Goal: Task Accomplishment & Management: Use online tool/utility

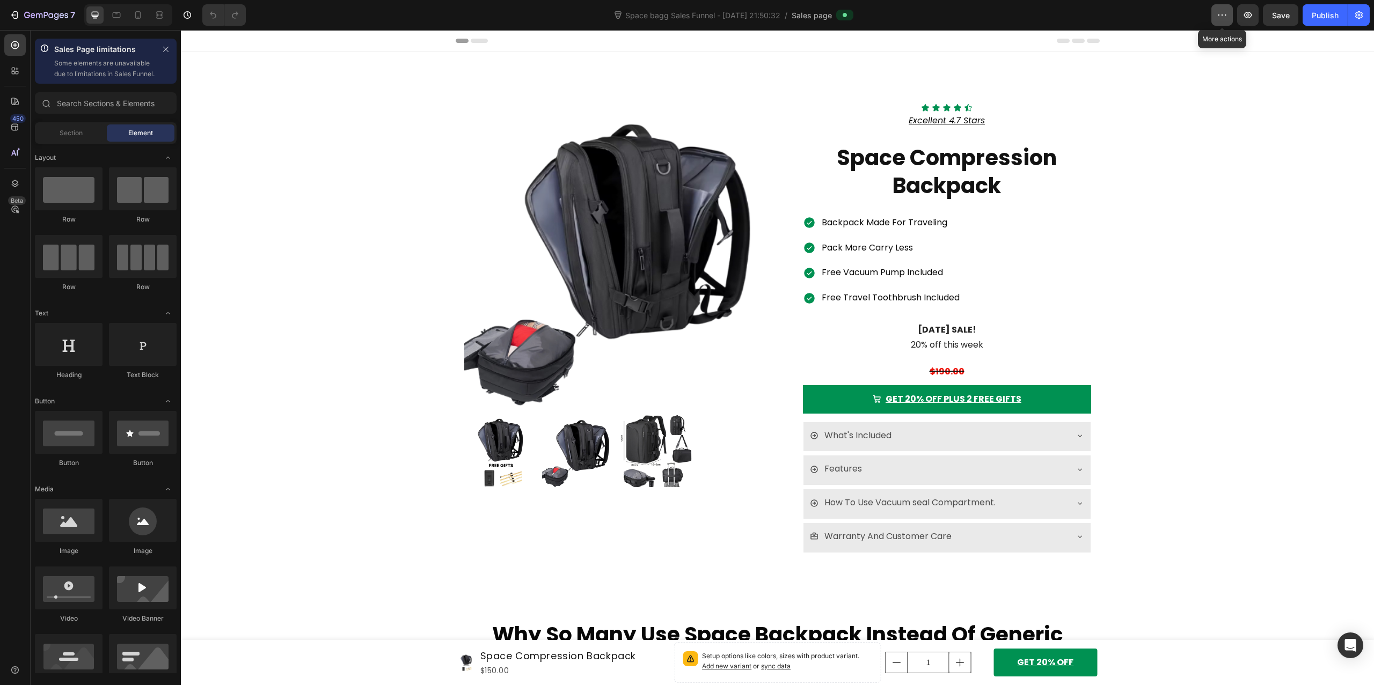
click at [1217, 17] on icon "button" at bounding box center [1222, 15] width 11 height 11
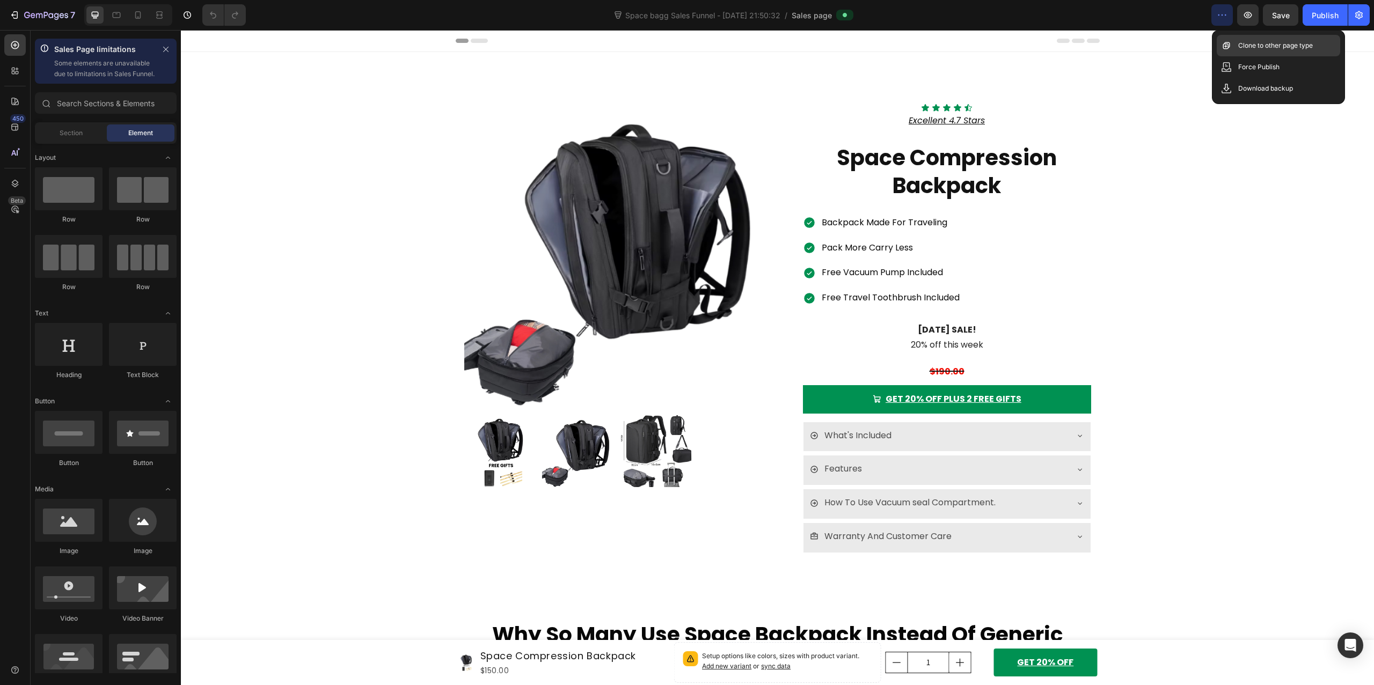
click at [1293, 45] on p "Clone to other page type" at bounding box center [1275, 45] width 75 height 11
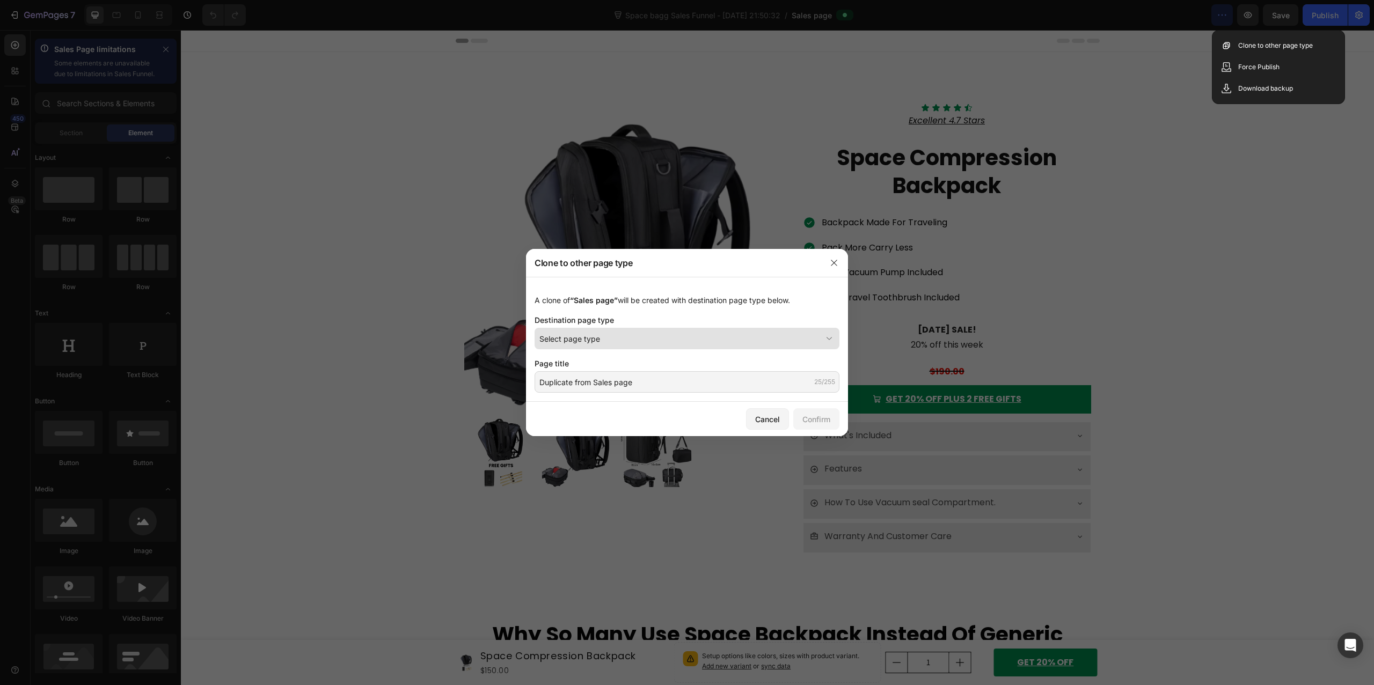
click at [807, 333] on div "Select page type" at bounding box center [680, 338] width 282 height 11
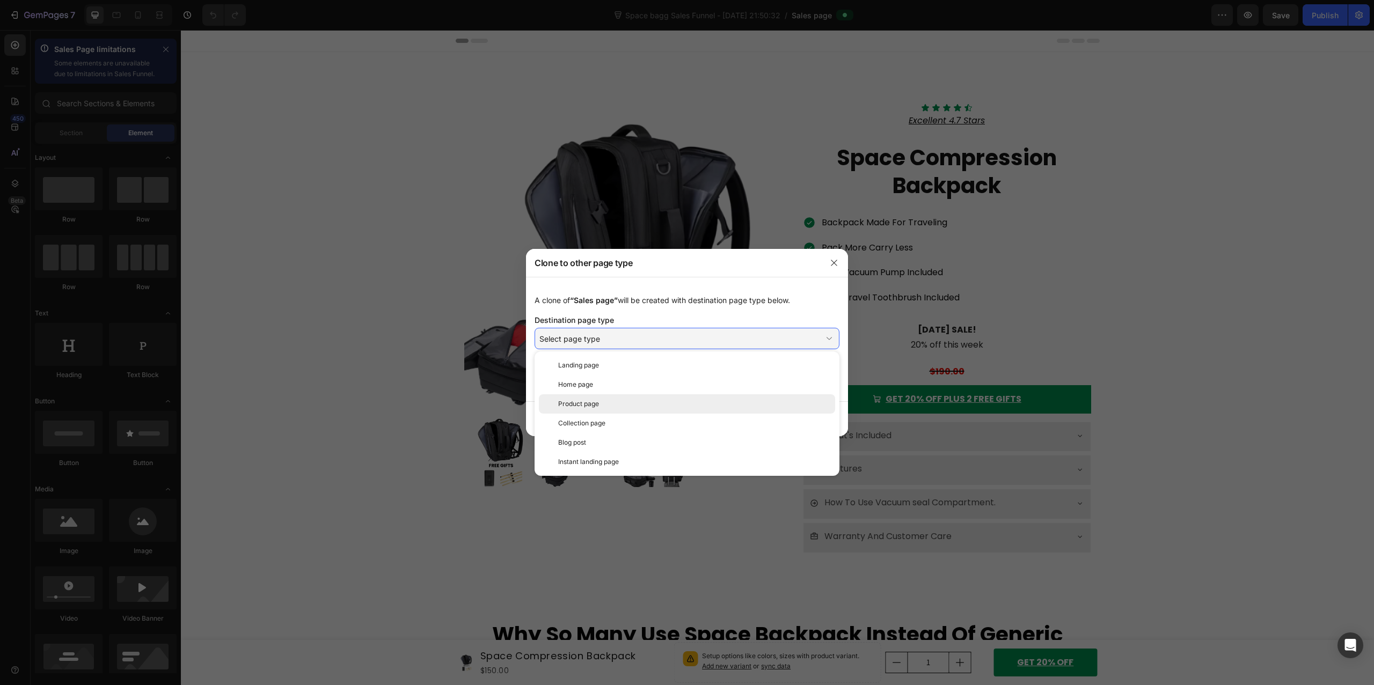
click at [664, 407] on div "Product page" at bounding box center [694, 404] width 273 height 10
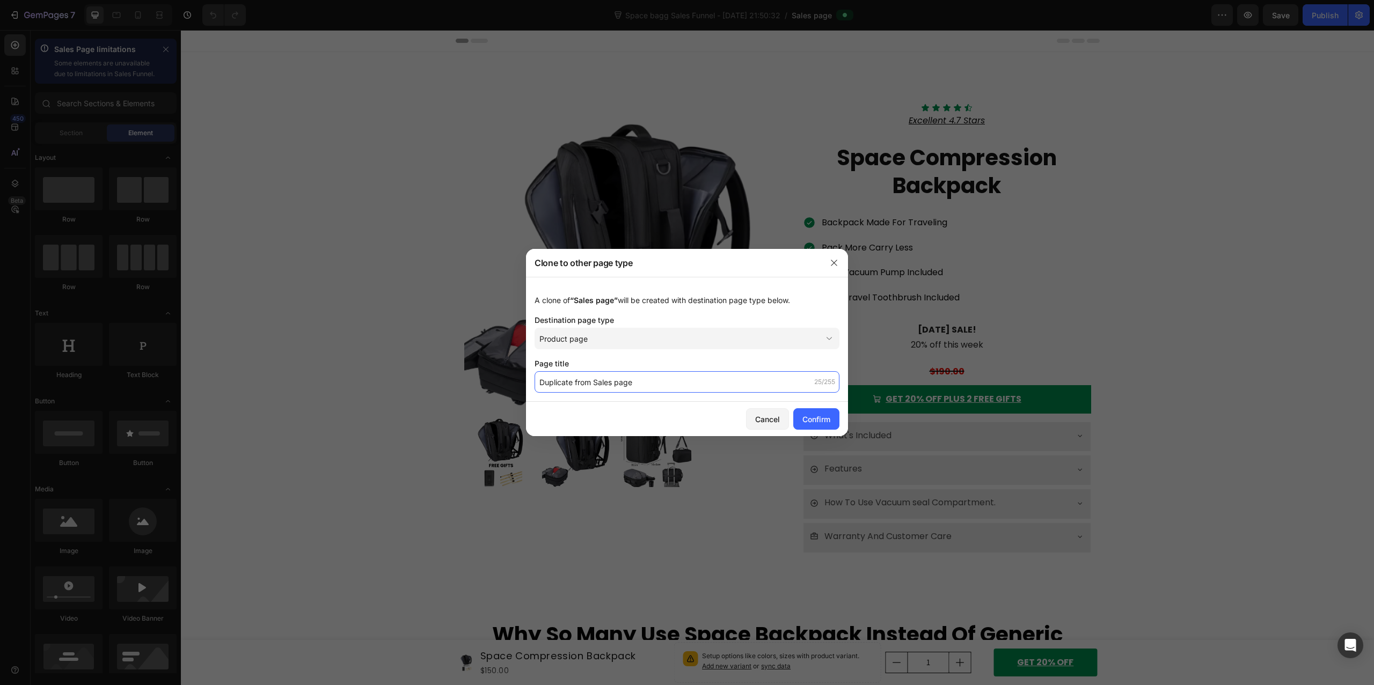
click at [646, 386] on input "Duplicate from Sales page" at bounding box center [687, 381] width 305 height 21
type input "SPACE BAGG PP"
click at [820, 422] on div "Confirm" at bounding box center [816, 419] width 28 height 11
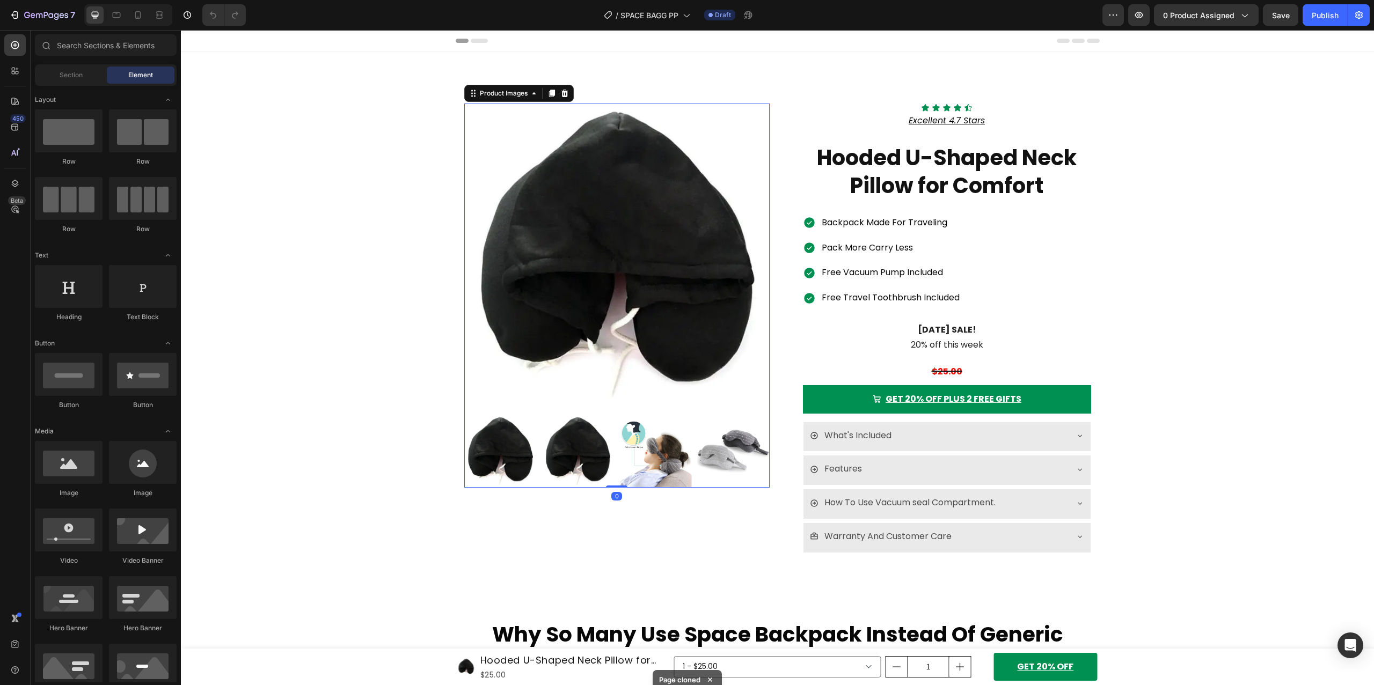
click at [573, 245] on img at bounding box center [616, 256] width 305 height 305
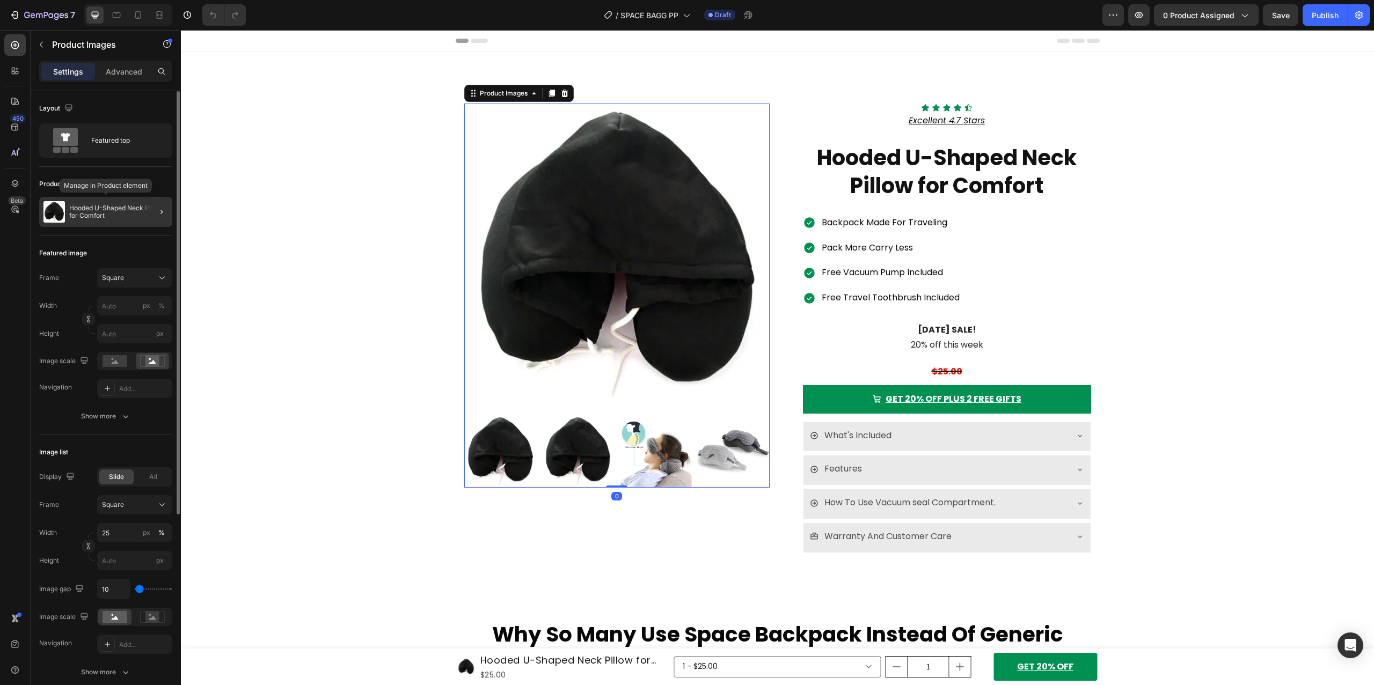
click at [108, 207] on p "Hooded U-Shaped Neck Pillow for Comfort" at bounding box center [118, 212] width 99 height 15
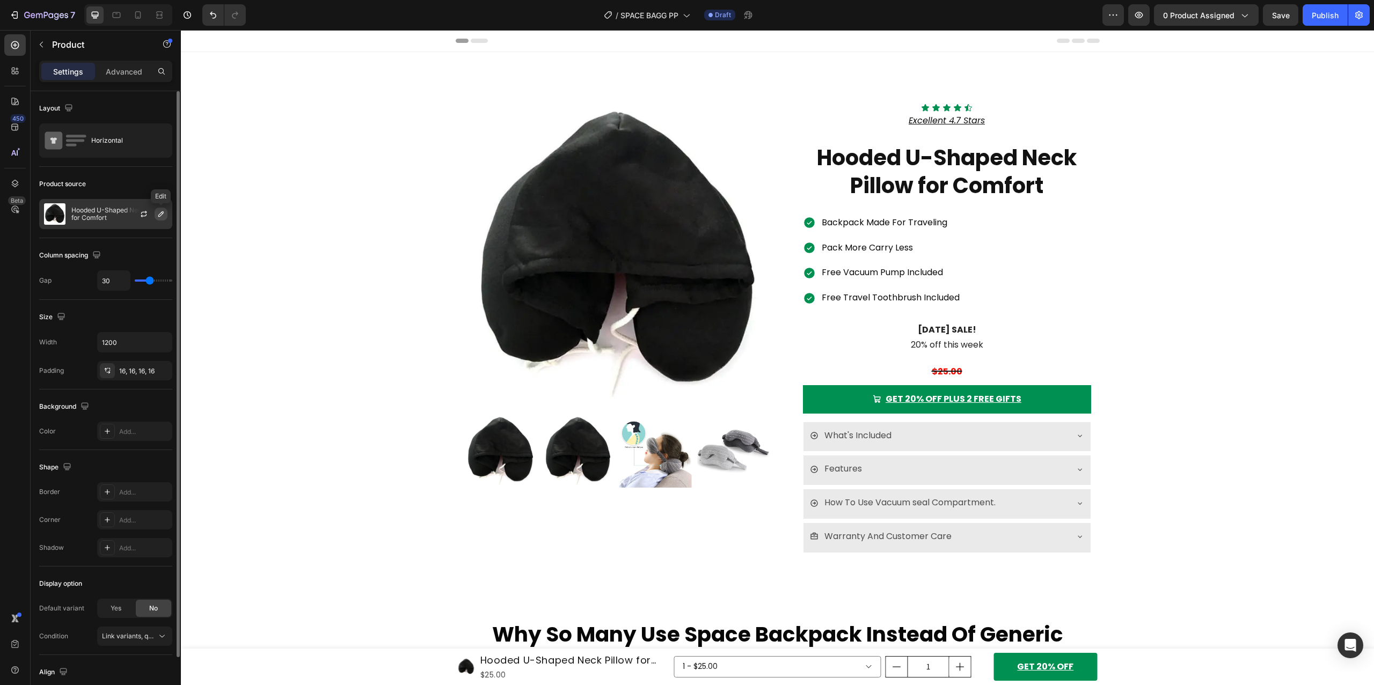
click at [160, 208] on button "button" at bounding box center [161, 214] width 13 height 13
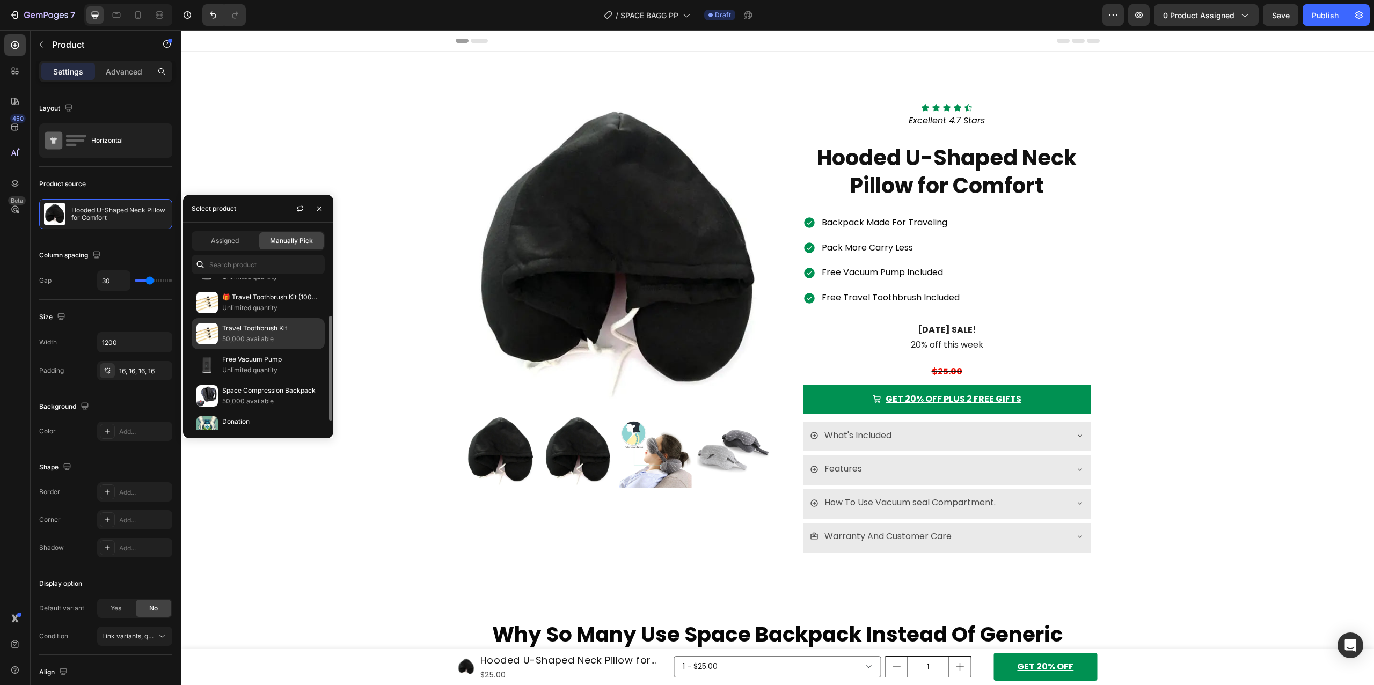
scroll to position [67, 0]
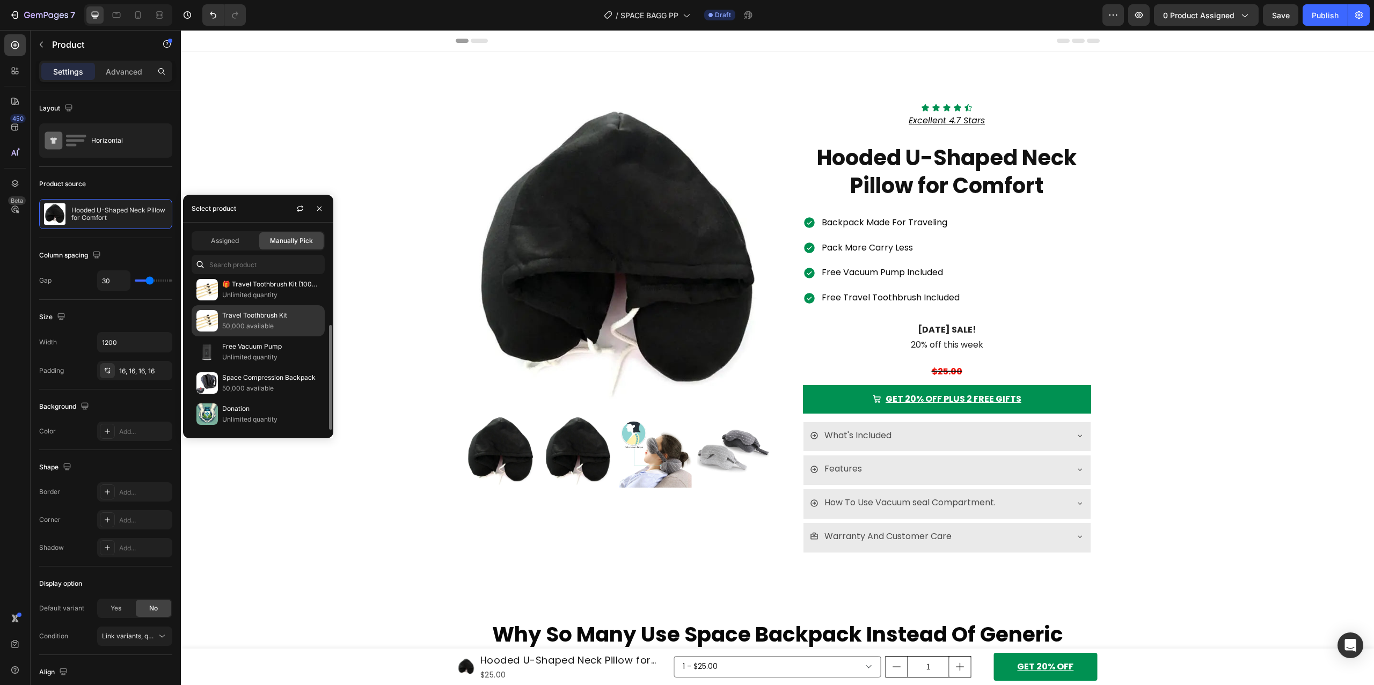
click at [266, 373] on p "Space Compression Backpack" at bounding box center [271, 378] width 98 height 11
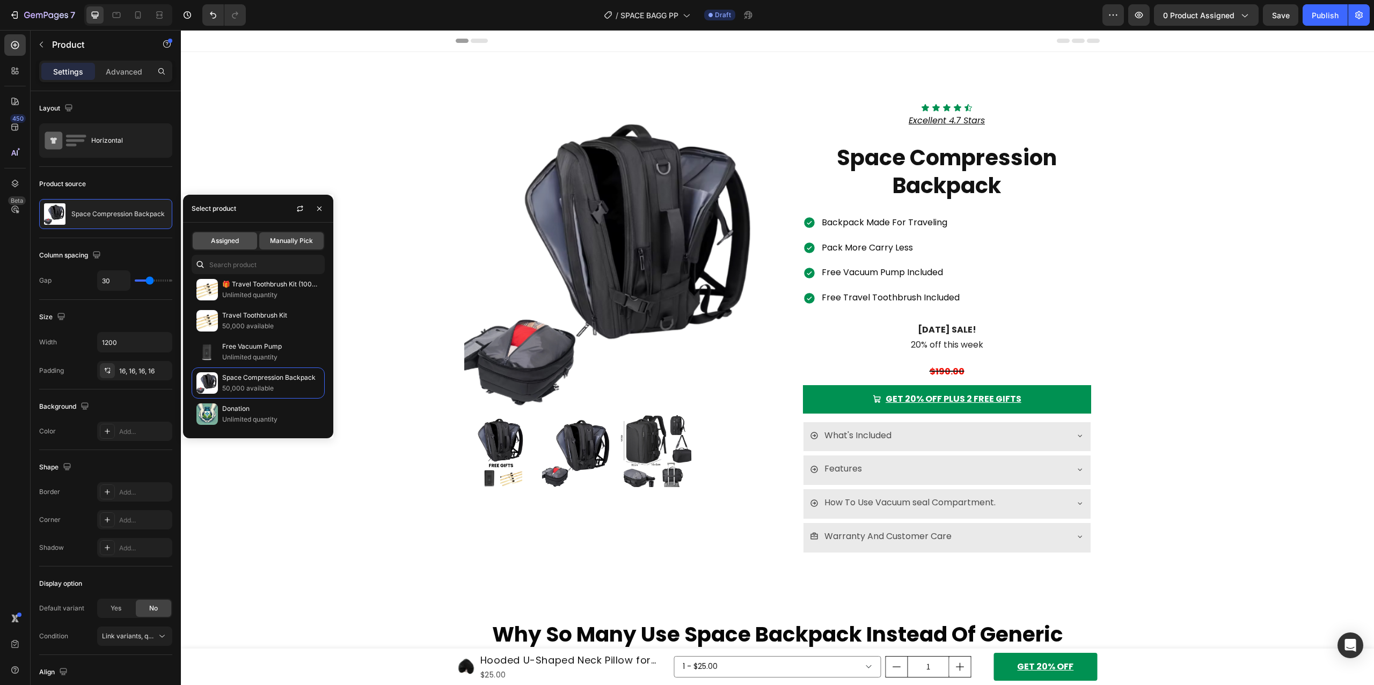
click at [227, 243] on span "Assigned" at bounding box center [225, 241] width 28 height 10
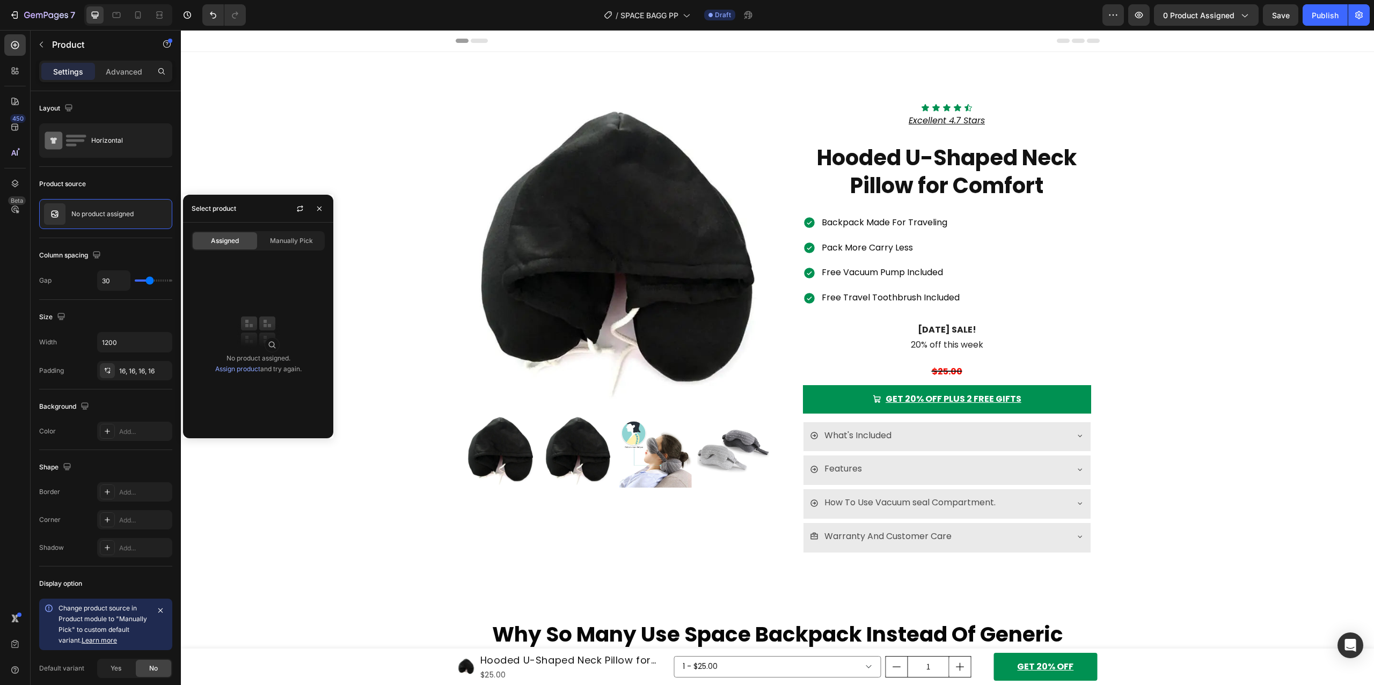
click at [244, 369] on link "Assign product" at bounding box center [237, 369] width 45 height 8
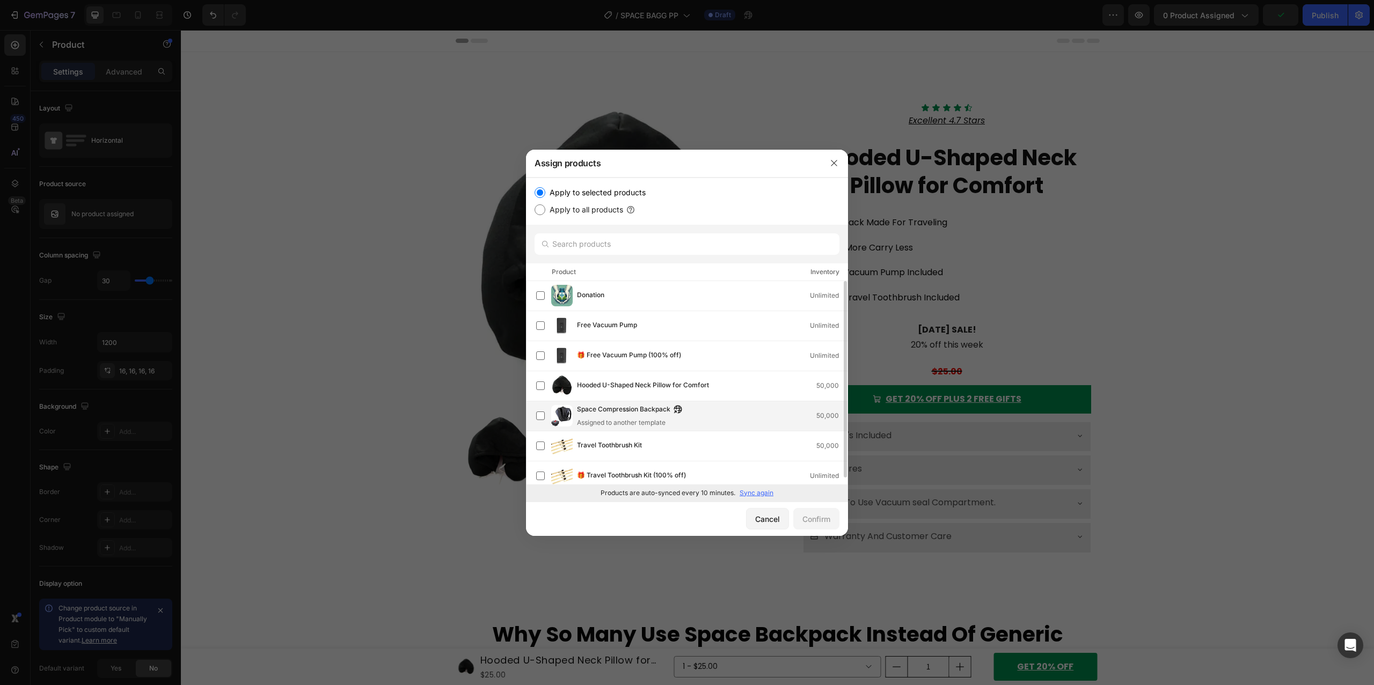
click at [579, 419] on div "Assigned to another template" at bounding box center [632, 423] width 111 height 10
click at [828, 519] on div "Confirm" at bounding box center [816, 519] width 28 height 11
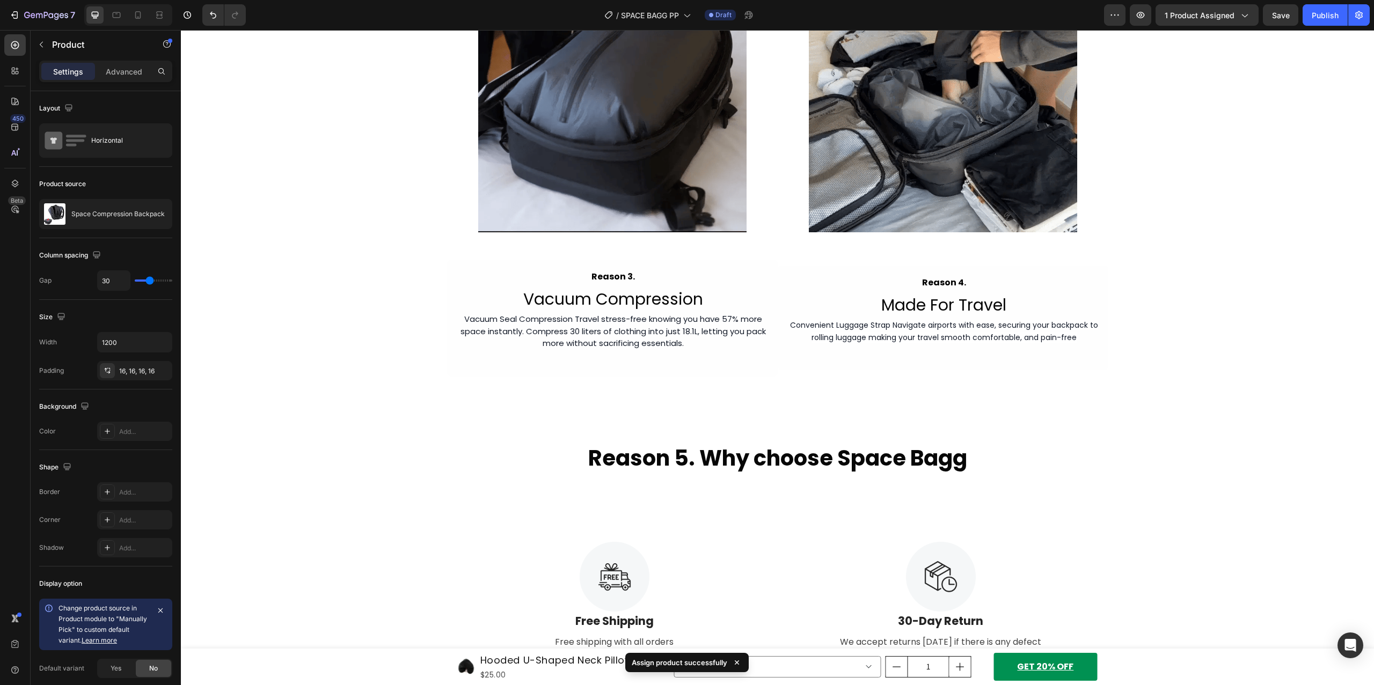
scroll to position [1235, 0]
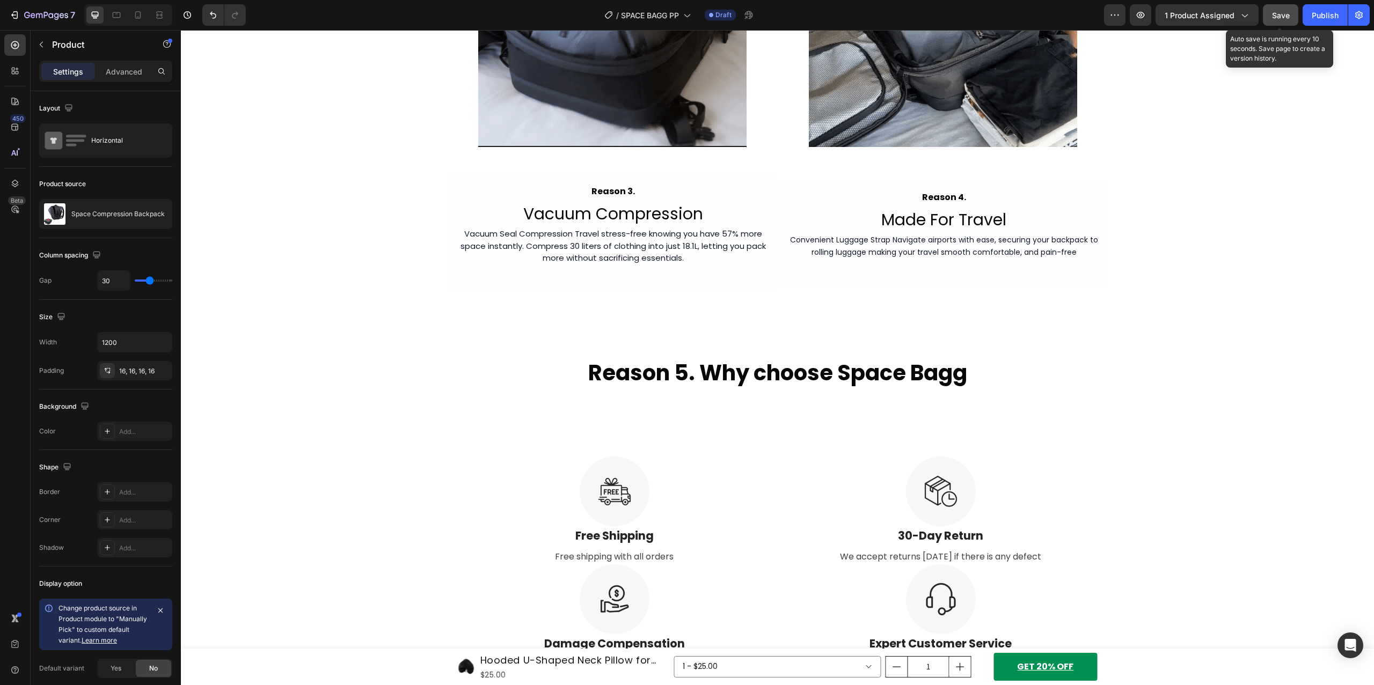
click at [1294, 18] on button "Save" at bounding box center [1280, 14] width 35 height 21
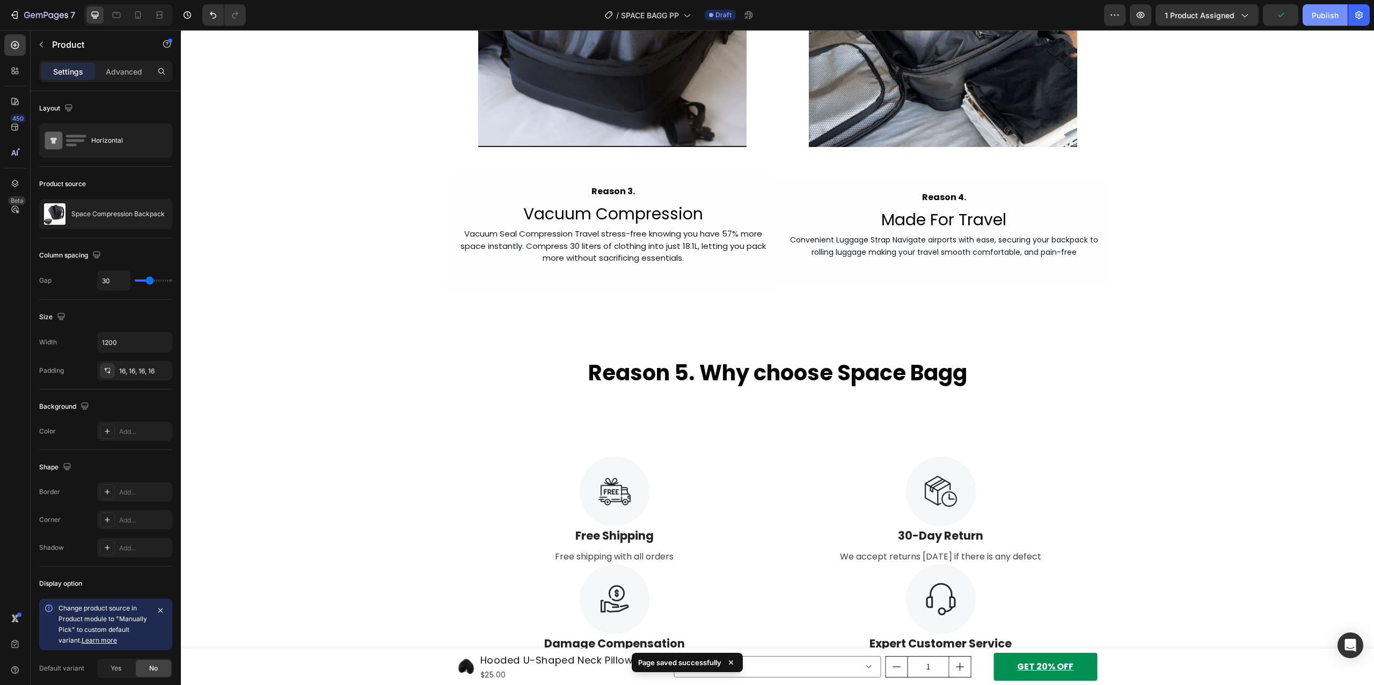
click at [1316, 15] on div "Publish" at bounding box center [1325, 15] width 27 height 11
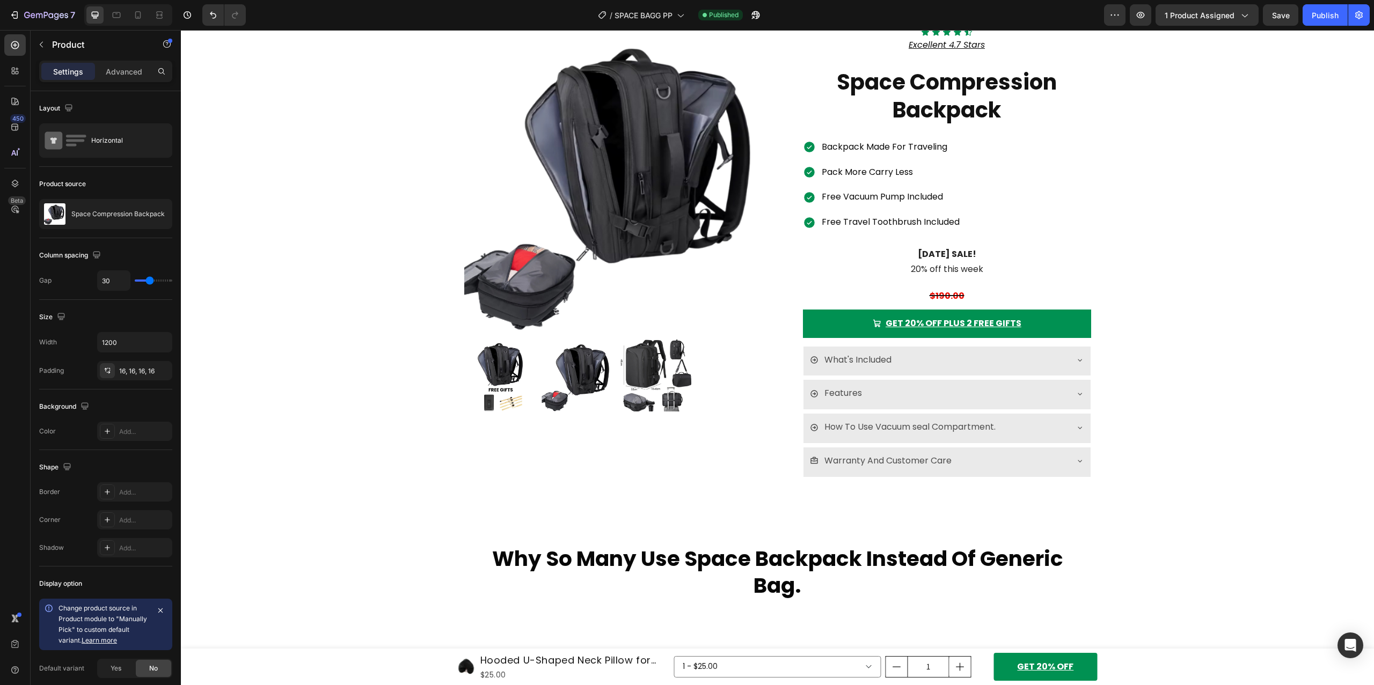
scroll to position [0, 0]
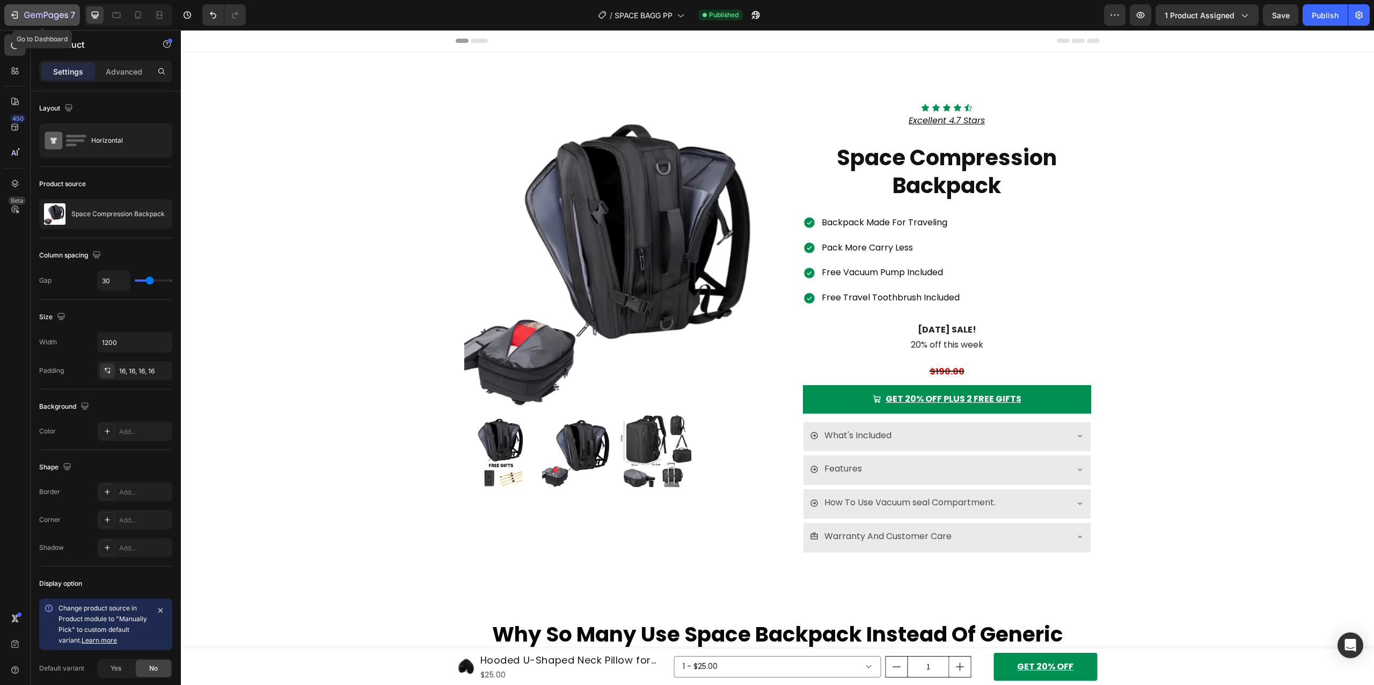
click at [24, 21] on div "7" at bounding box center [49, 15] width 51 height 13
